Goal: Task Accomplishment & Management: Manage account settings

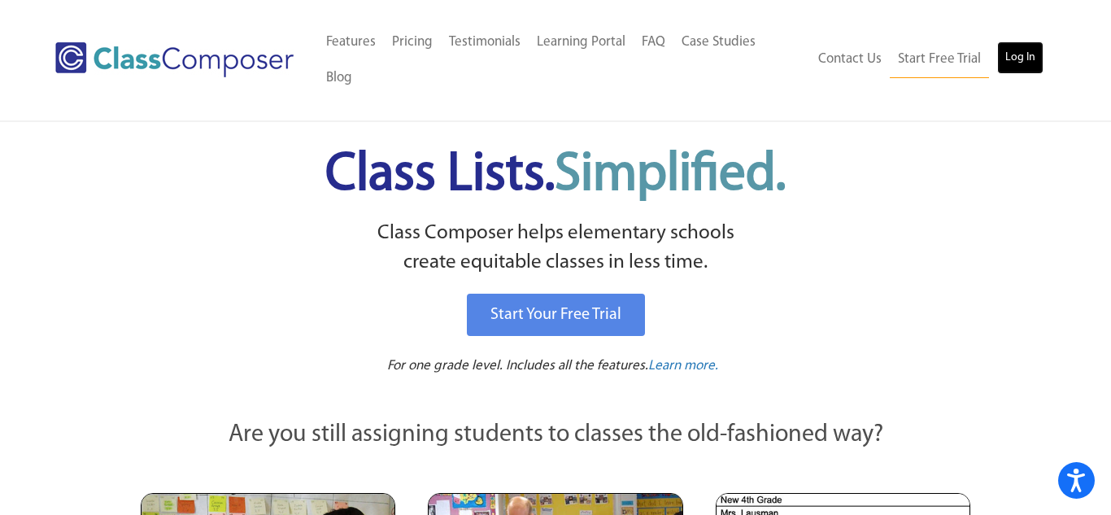
click at [1017, 52] on link "Log In" at bounding box center [1021, 57] width 46 height 33
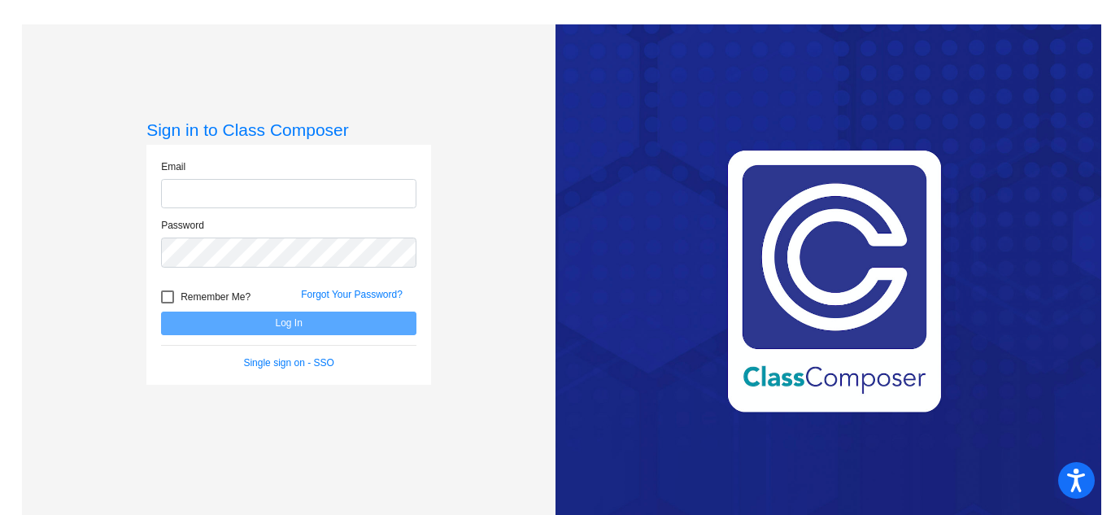
type input "[EMAIL_ADDRESS][DOMAIN_NAME]"
click at [395, 325] on button "Log In" at bounding box center [288, 324] width 255 height 24
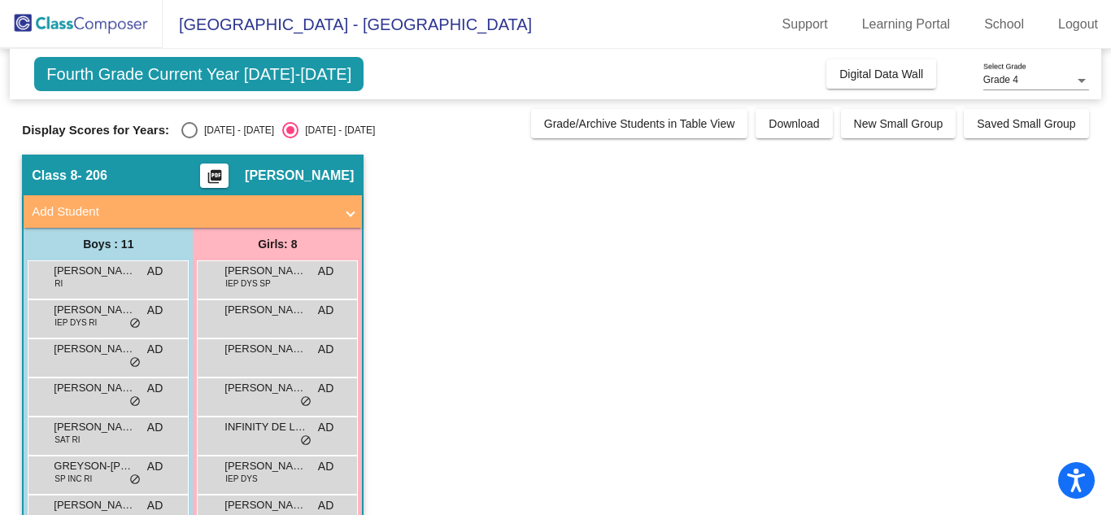
click at [181, 136] on div "Select an option" at bounding box center [189, 130] width 16 height 16
click at [189, 138] on input "2024 - 2025" at bounding box center [189, 138] width 1 height 1
radio input "true"
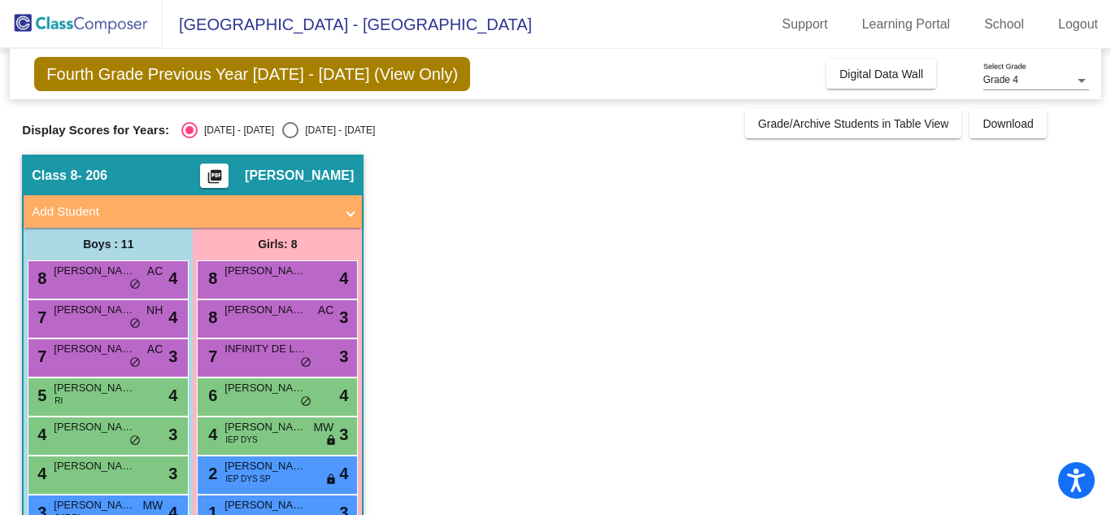
click at [282, 134] on div "Select an option" at bounding box center [290, 130] width 16 height 16
click at [290, 138] on input "2025 - 2026" at bounding box center [290, 138] width 1 height 1
radio input "true"
